Goal: Task Accomplishment & Management: Manage account settings

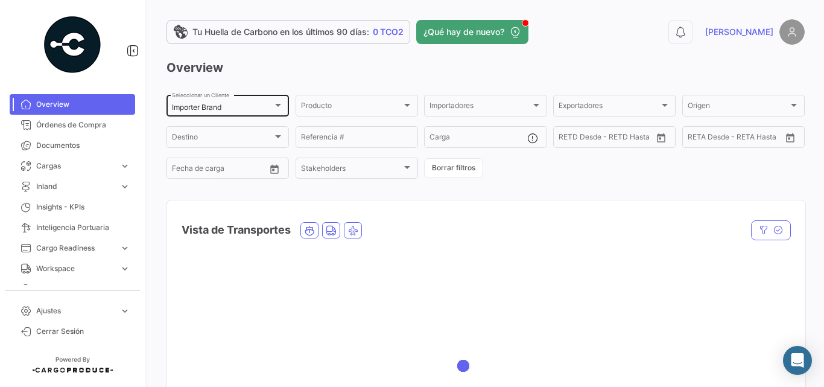
click at [222, 102] on div "Importer Brand Seleccionar un Cliente" at bounding box center [228, 105] width 112 height 24
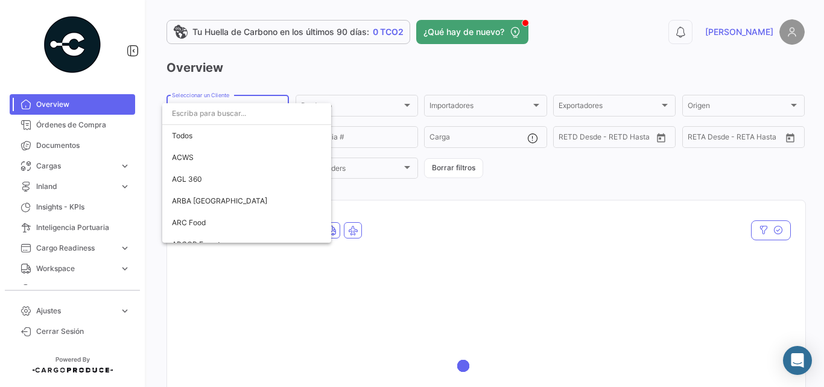
scroll to position [2188, 0]
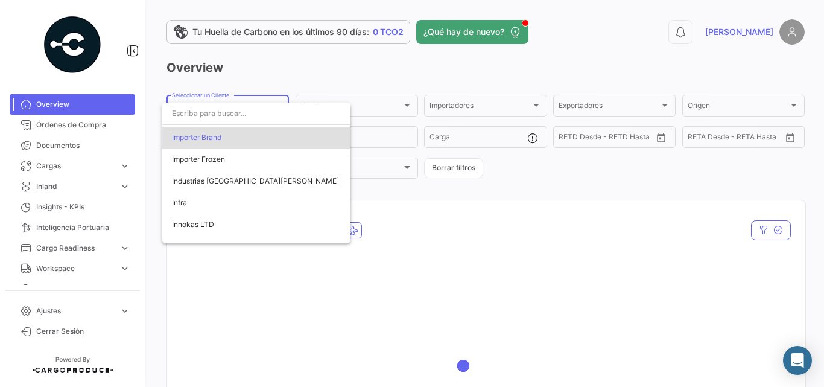
click at [305, 77] on div at bounding box center [412, 193] width 824 height 387
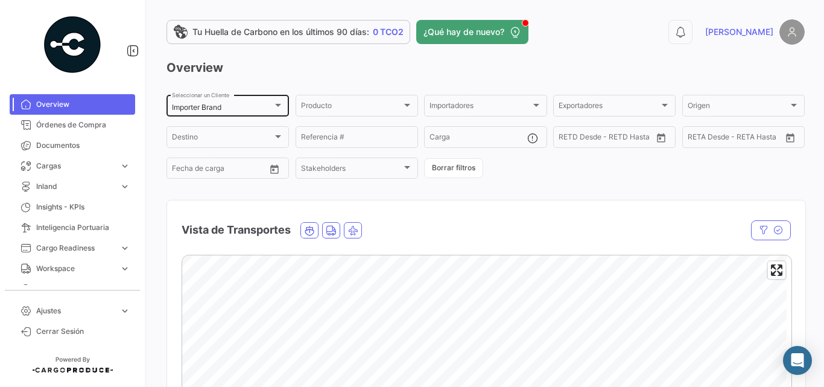
click at [252, 107] on div "Importer Brand" at bounding box center [222, 107] width 101 height 8
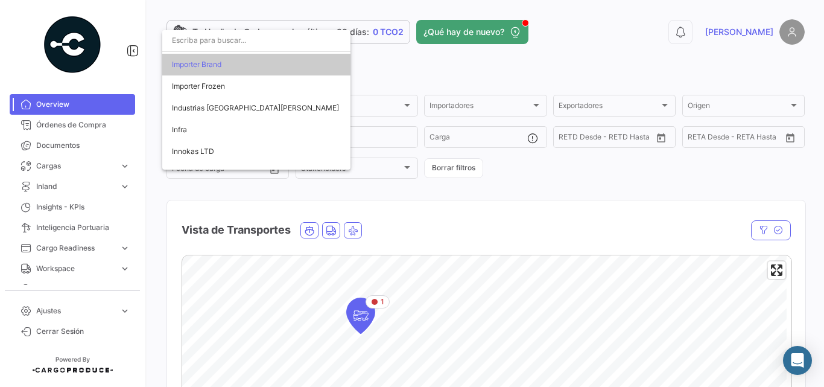
click at [142, 143] on div at bounding box center [412, 193] width 824 height 387
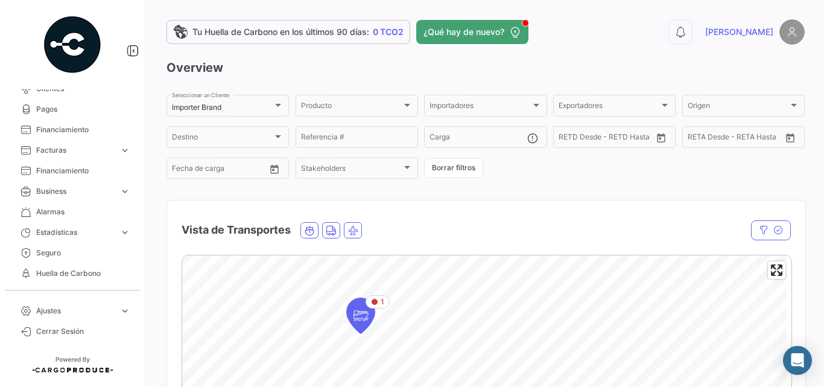
scroll to position [322, 0]
click at [81, 268] on link "Herramientas Financieras expand_more" at bounding box center [72, 274] width 125 height 21
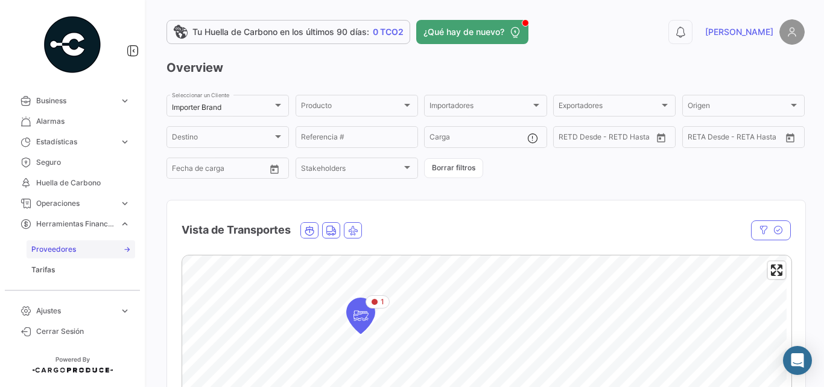
click at [58, 249] on span "Proveedores" at bounding box center [53, 249] width 45 height 11
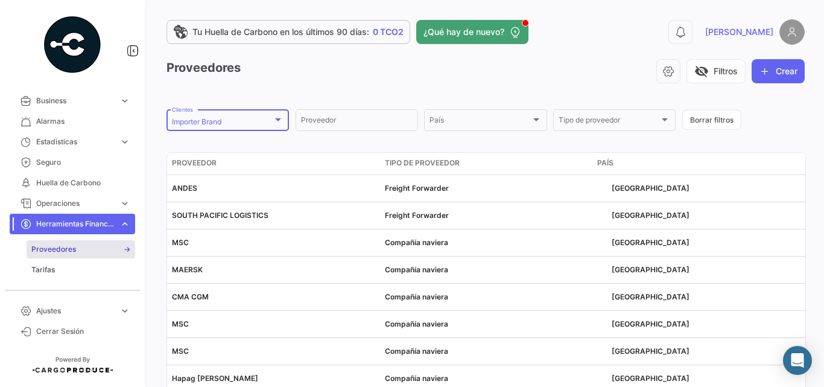
click at [273, 116] on div at bounding box center [278, 120] width 11 height 10
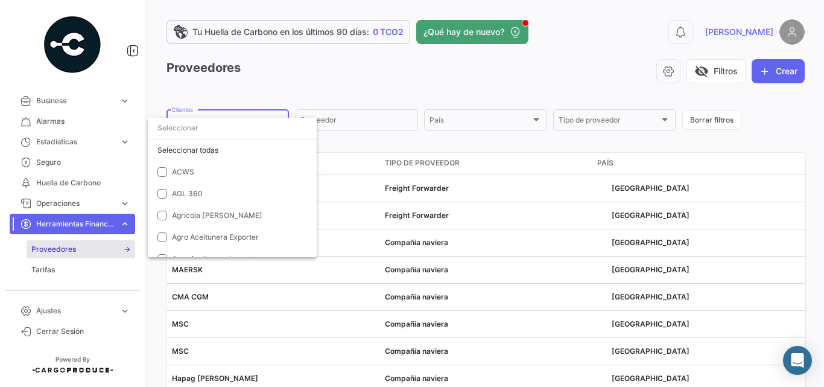
scroll to position [2117, 0]
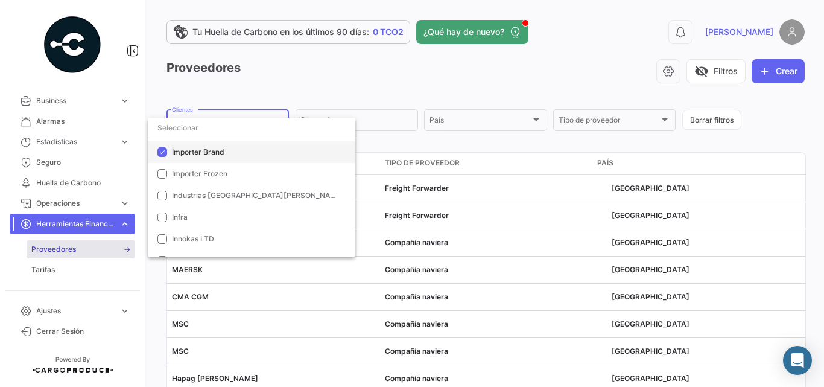
click at [217, 155] on span "Importer Brand" at bounding box center [198, 151] width 52 height 9
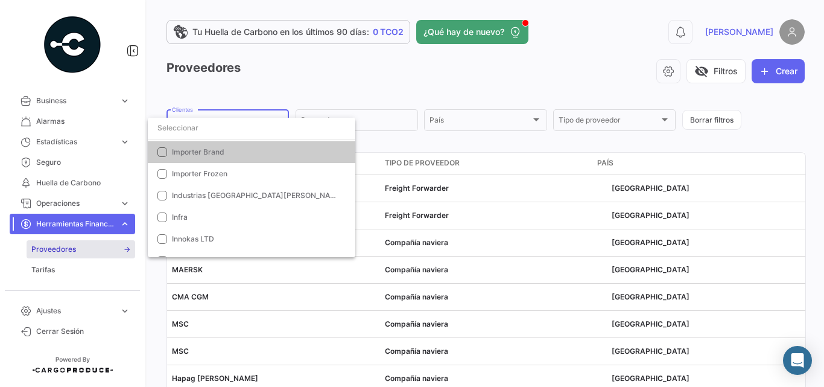
click at [418, 83] on div at bounding box center [412, 193] width 824 height 387
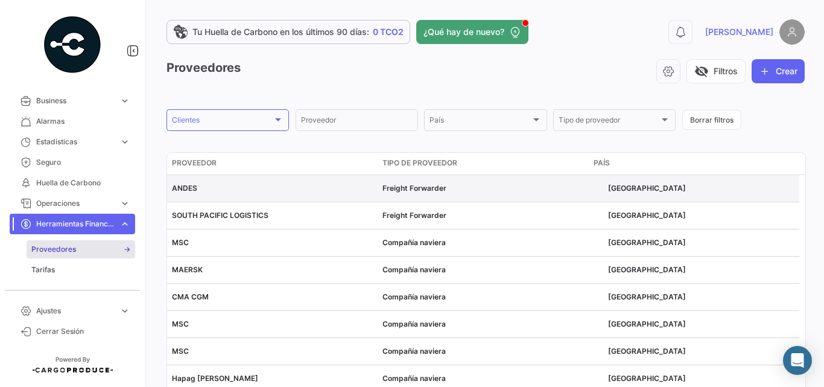
click at [186, 190] on span "ANDES" at bounding box center [184, 187] width 25 height 9
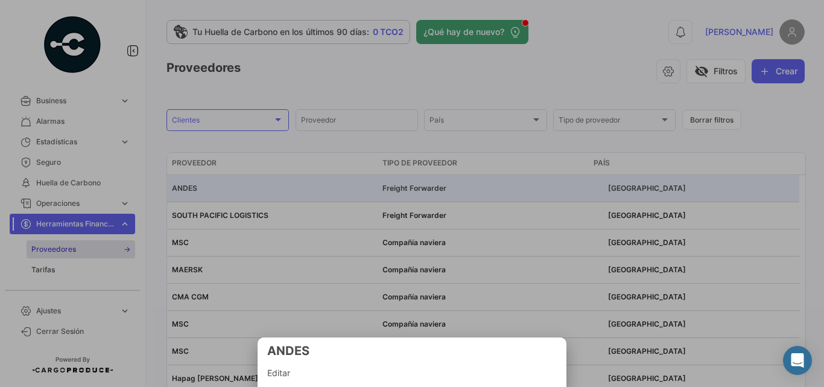
click at [300, 377] on span "Editar" at bounding box center [412, 373] width 290 height 14
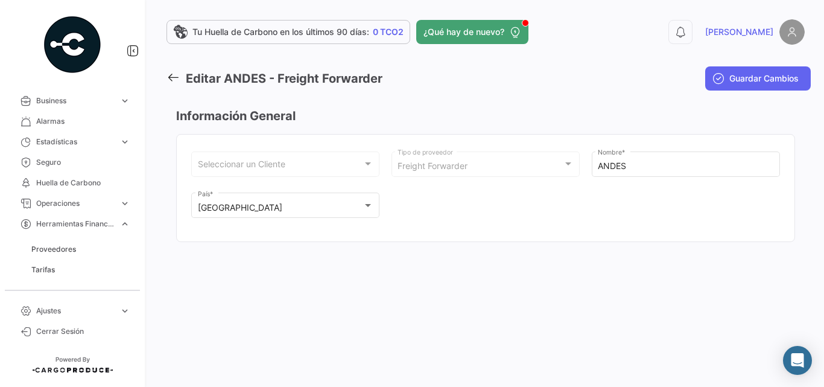
click at [576, 72] on mat-toolbar-row "Editar ANDES - Freight Forwarder" at bounding box center [376, 78] width 421 height 39
click at [178, 75] on icon at bounding box center [172, 77] width 13 height 13
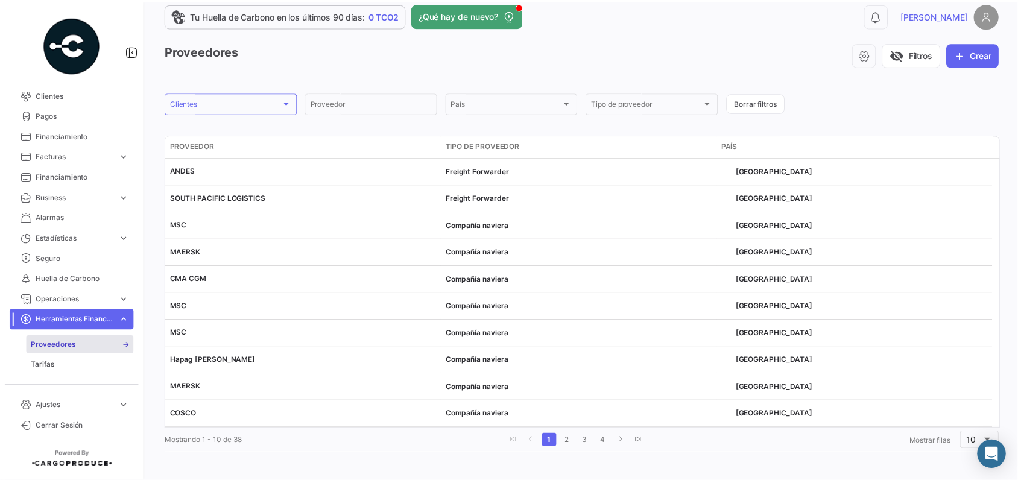
scroll to position [18, 0]
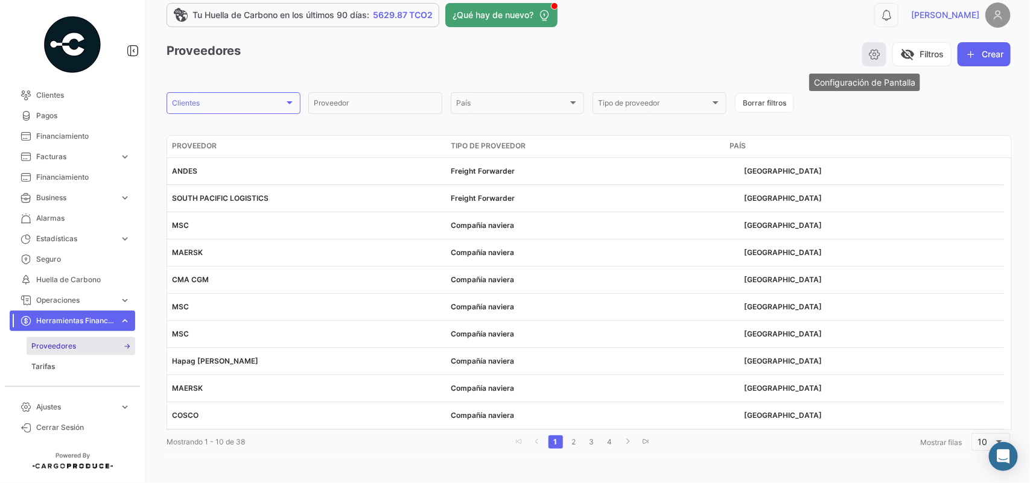
click at [823, 45] on button "button" at bounding box center [874, 54] width 24 height 24
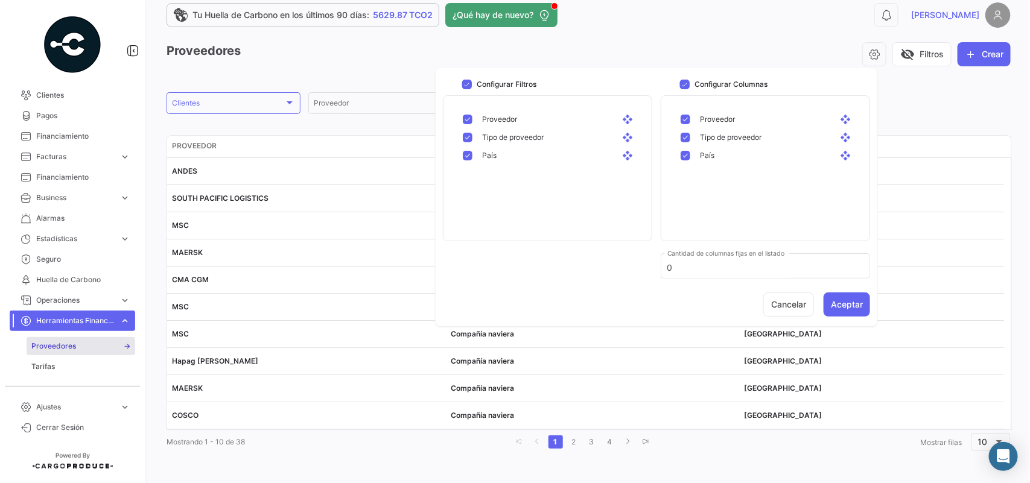
click at [823, 98] on form "Clientes Clientes Proveedor País País Tipo de proveedor Tipo de proveedor Borra…" at bounding box center [588, 102] width 844 height 25
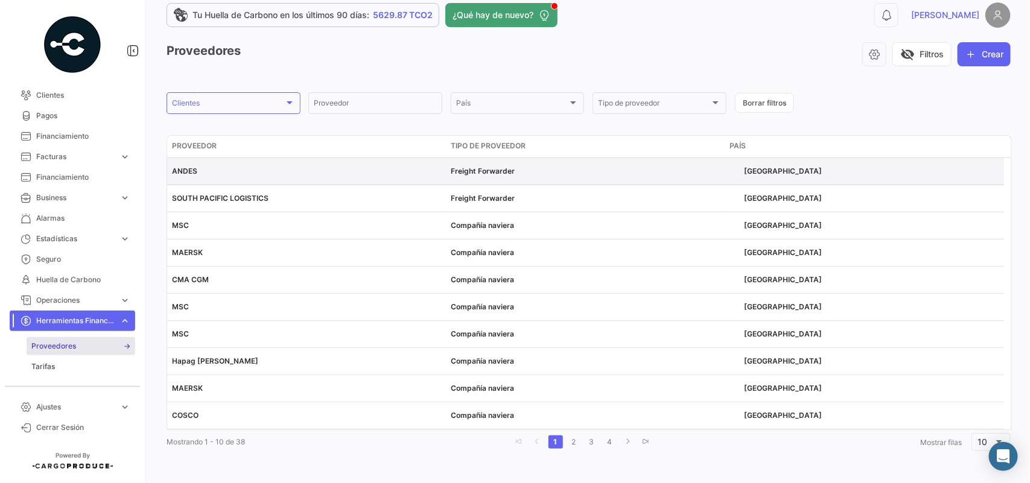
click at [764, 172] on span "[GEOGRAPHIC_DATA]" at bounding box center [783, 171] width 78 height 11
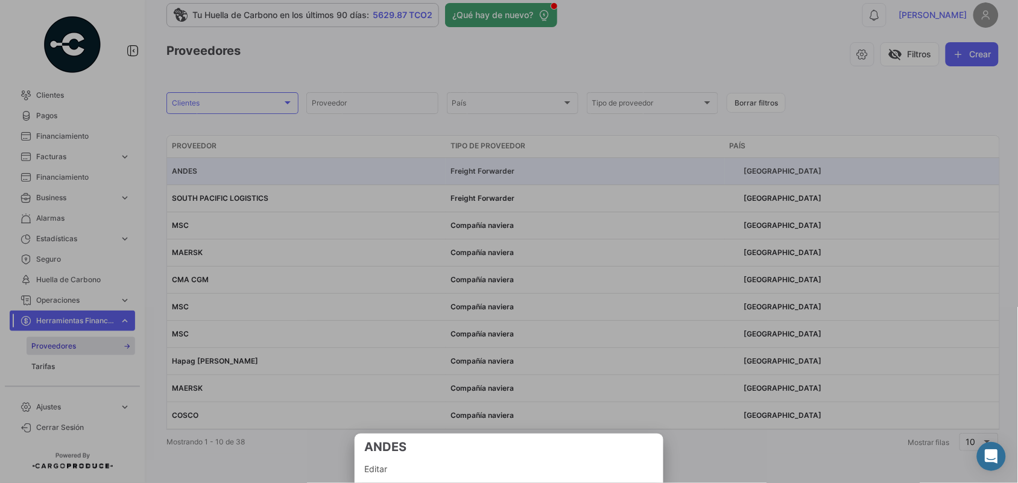
click at [403, 386] on span "Editar" at bounding box center [509, 469] width 290 height 14
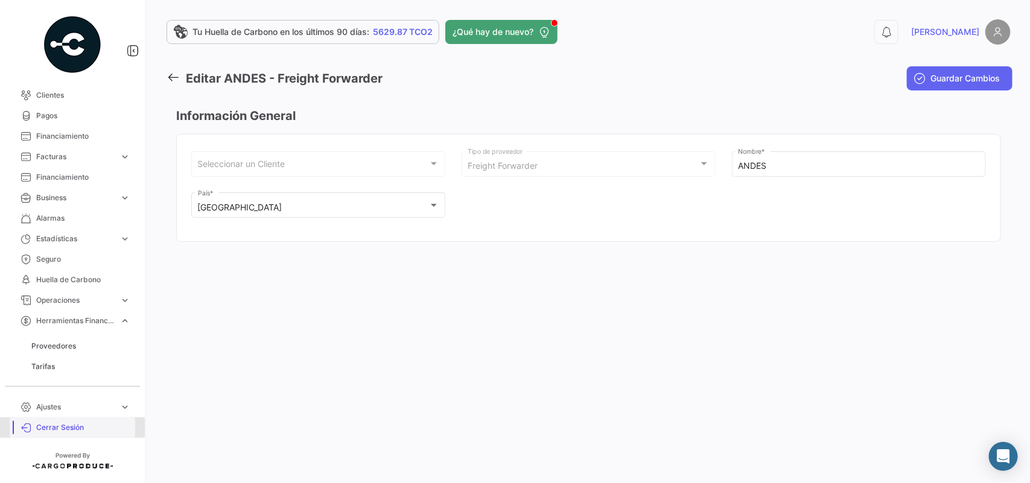
click at [51, 386] on span "Cerrar Sesión" at bounding box center [83, 427] width 94 height 11
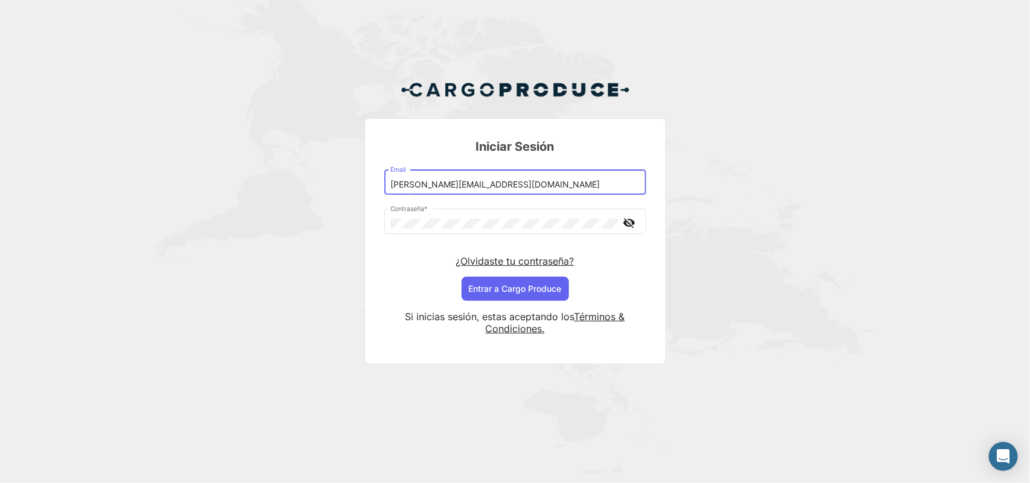
drag, startPoint x: 426, startPoint y: 183, endPoint x: 507, endPoint y: 170, distance: 81.2
click at [426, 183] on input "[PERSON_NAME][EMAIL_ADDRESS][DOMAIN_NAME]" at bounding box center [514, 185] width 249 height 10
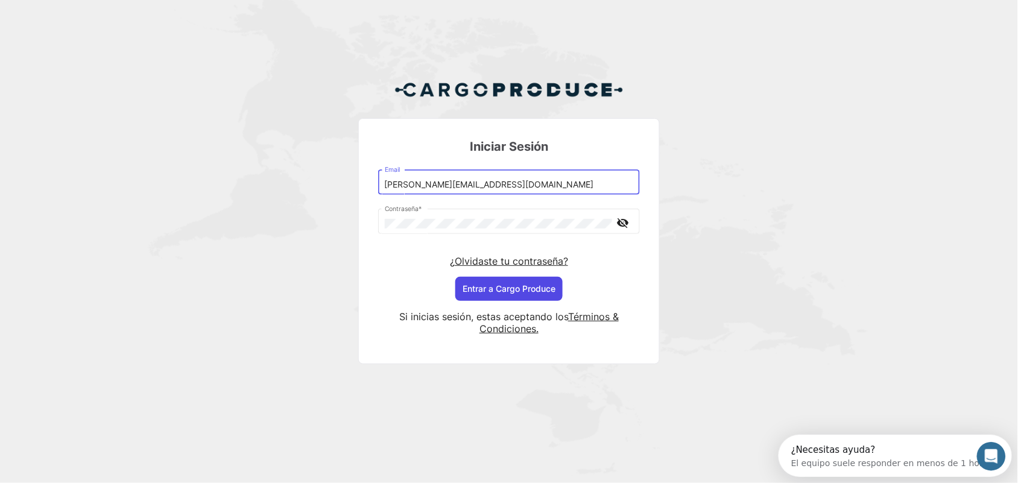
type input "[PERSON_NAME][EMAIL_ADDRESS][DOMAIN_NAME]"
click at [492, 288] on button "Entrar a Cargo Produce" at bounding box center [508, 289] width 107 height 24
